Goal: Task Accomplishment & Management: Manage account settings

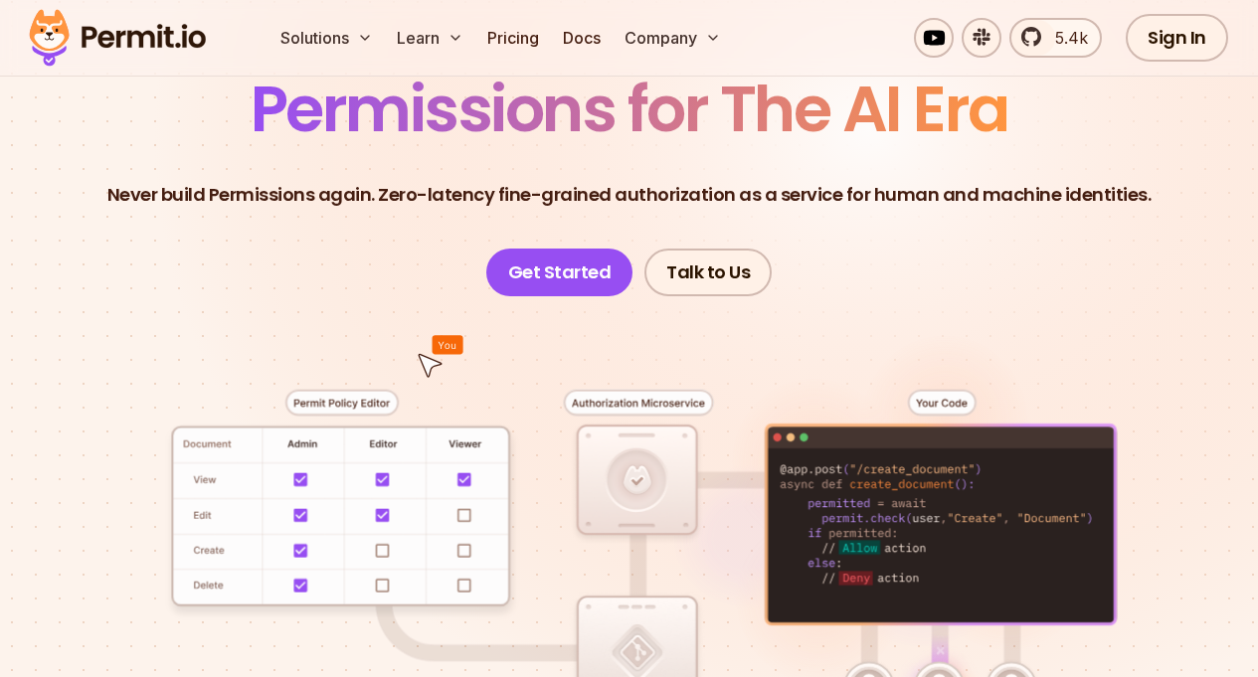
scroll to position [249, 0]
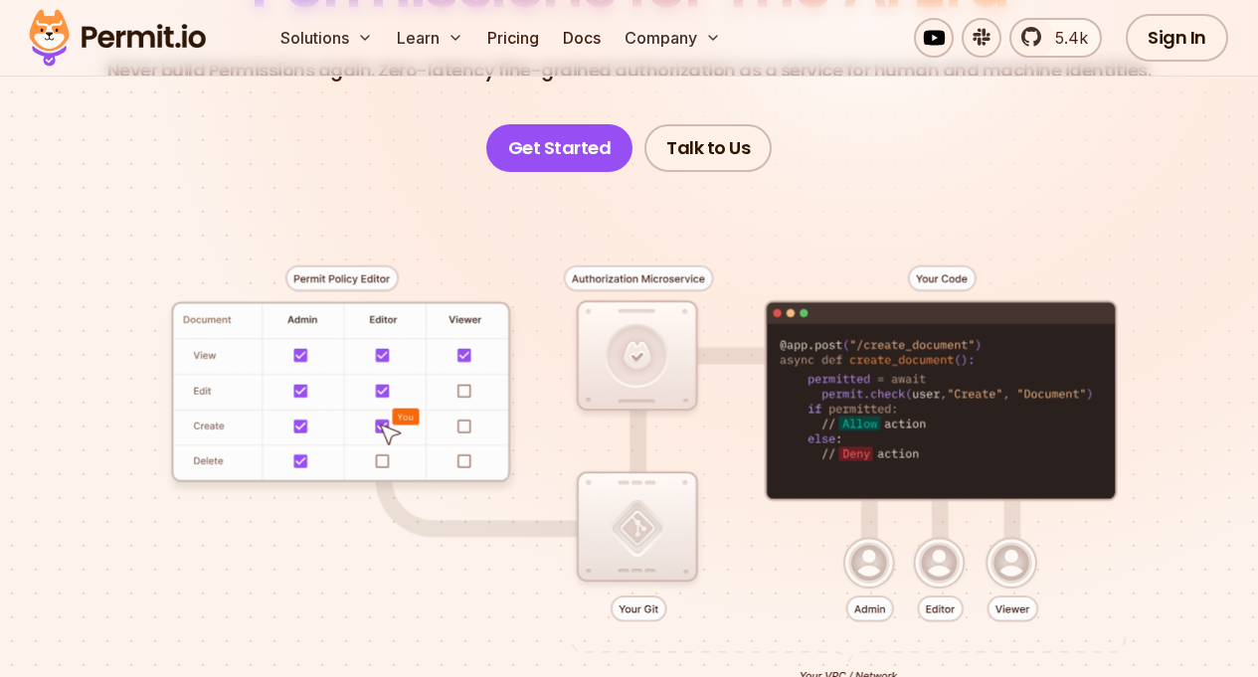
click at [985, 448] on div at bounding box center [629, 476] width 1162 height 608
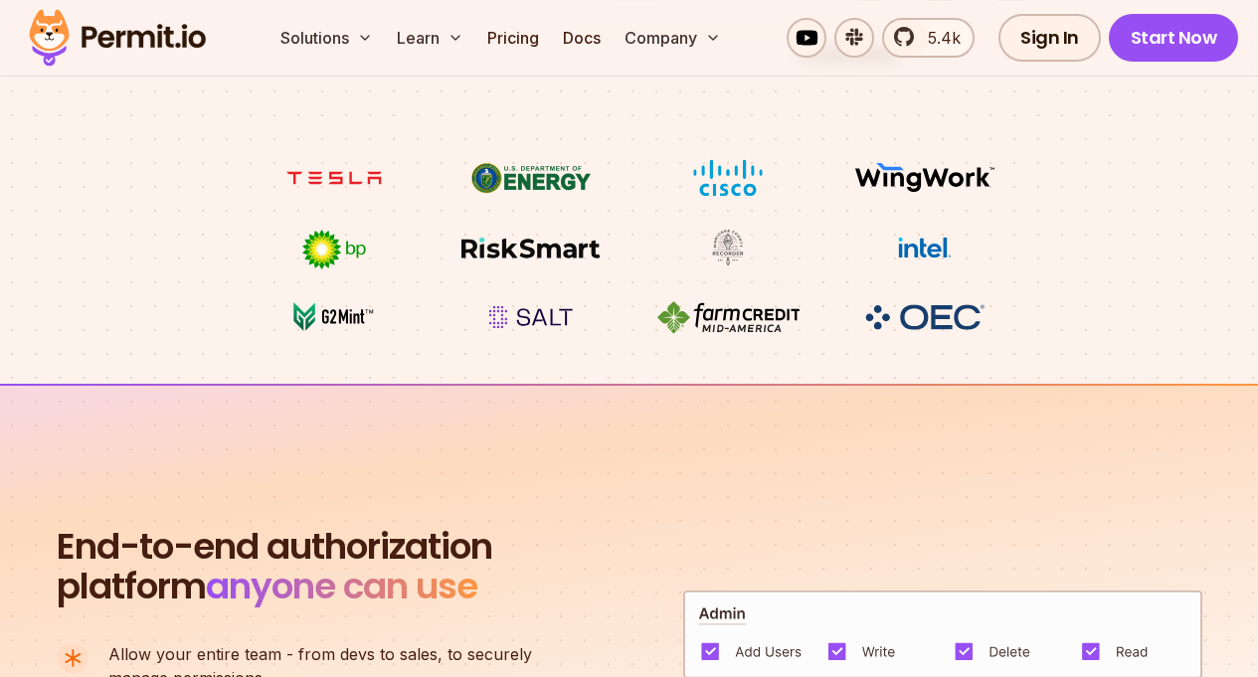
scroll to position [815, 0]
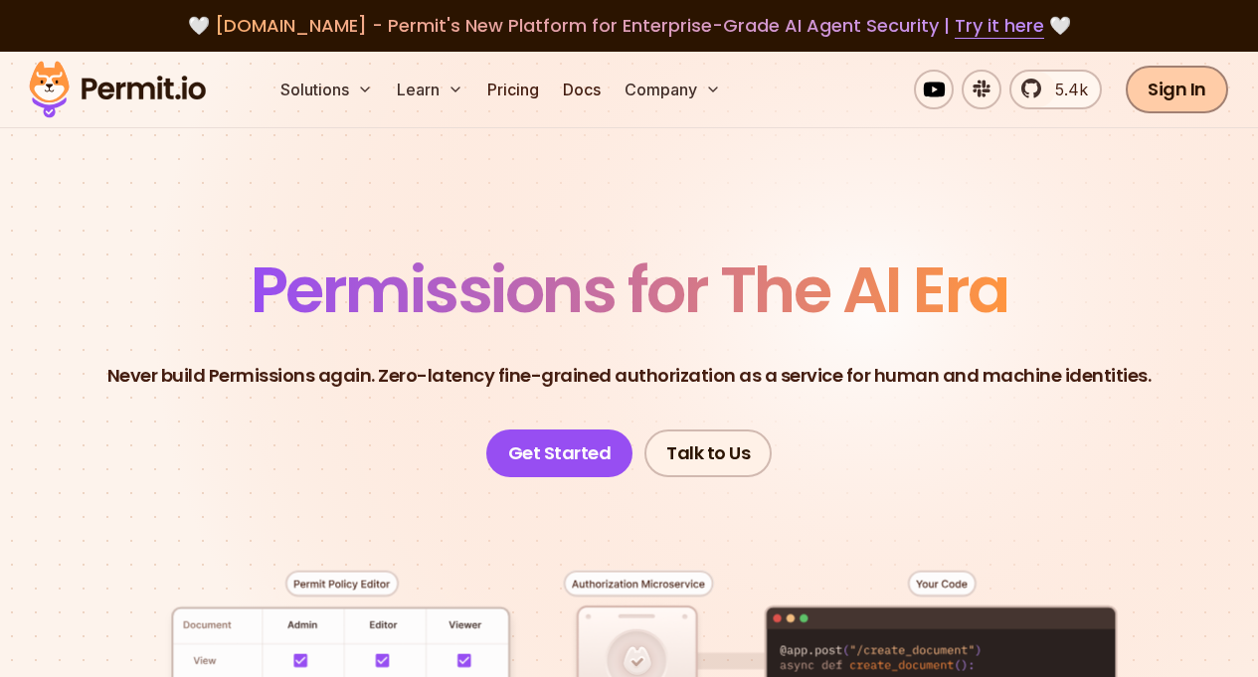
click at [1174, 92] on link "Sign In" at bounding box center [1176, 90] width 102 height 48
